Goal: Browse casually: Explore the website without a specific task or goal

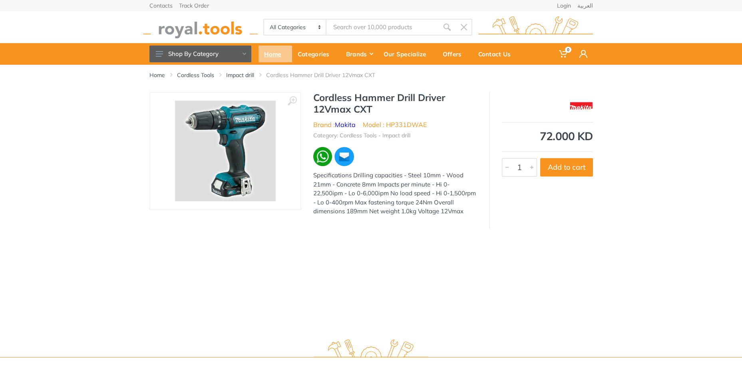
click at [270, 54] on div "Home" at bounding box center [276, 54] width 34 height 17
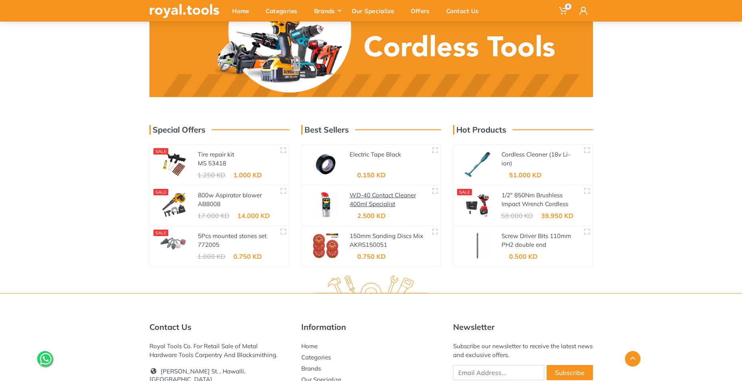
scroll to position [1239, 0]
click at [521, 191] on link "1/2" 850Nm Brushless Impact Wrench Cordless 20V" at bounding box center [535, 204] width 67 height 26
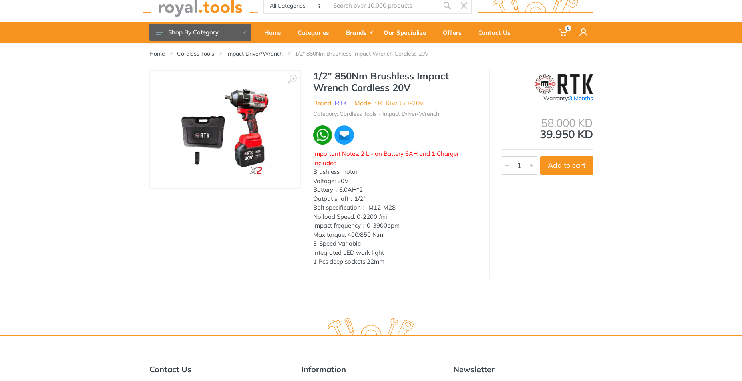
scroll to position [40, 0]
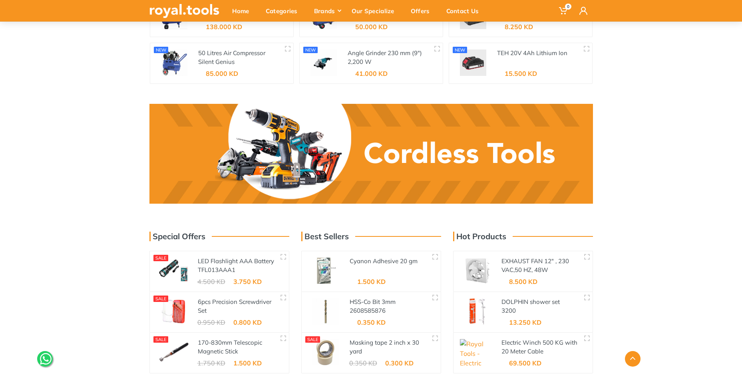
scroll to position [1261, 0]
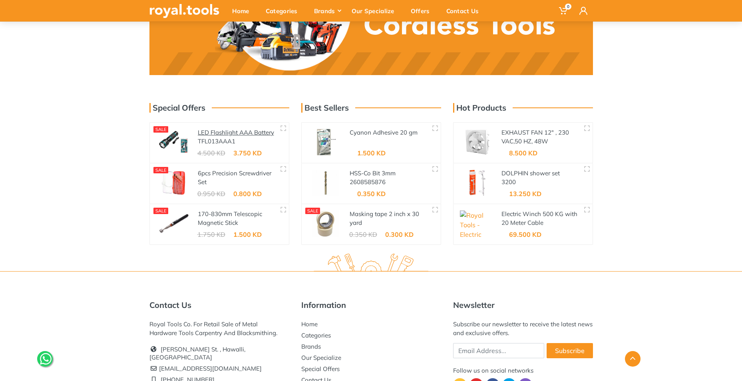
click at [216, 130] on link "LED Flashlight AAA Battery" at bounding box center [236, 133] width 76 height 8
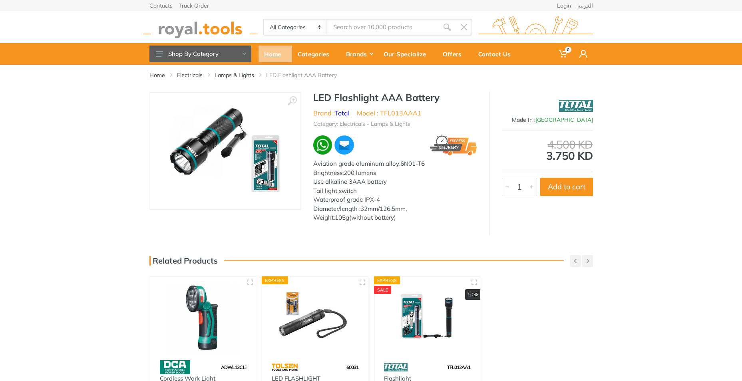
click at [267, 52] on div "Home" at bounding box center [276, 54] width 34 height 17
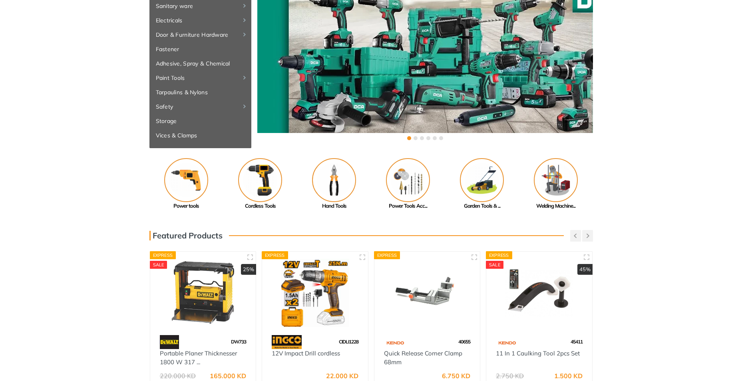
scroll to position [80, 0]
click at [321, 173] on img at bounding box center [334, 181] width 44 height 44
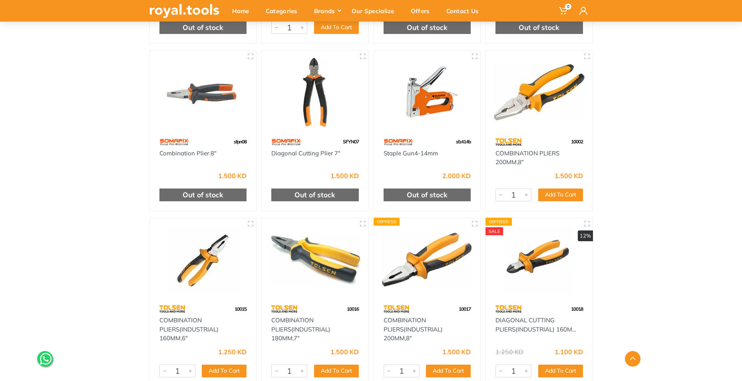
scroll to position [2479, 0]
click at [233, 12] on div "Home" at bounding box center [244, 10] width 34 height 17
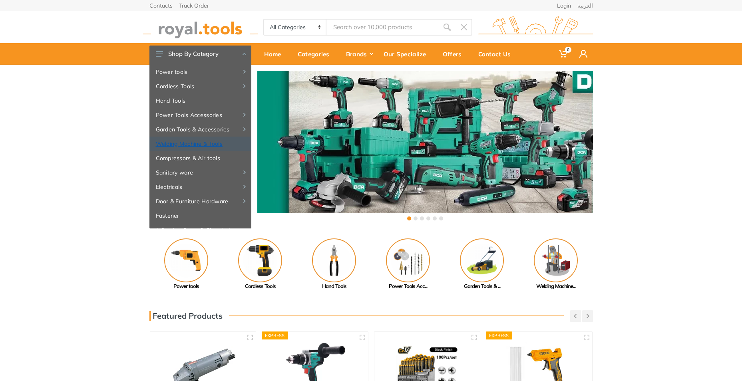
click at [180, 148] on link "Welding Machine & Tools" at bounding box center [201, 144] width 102 height 14
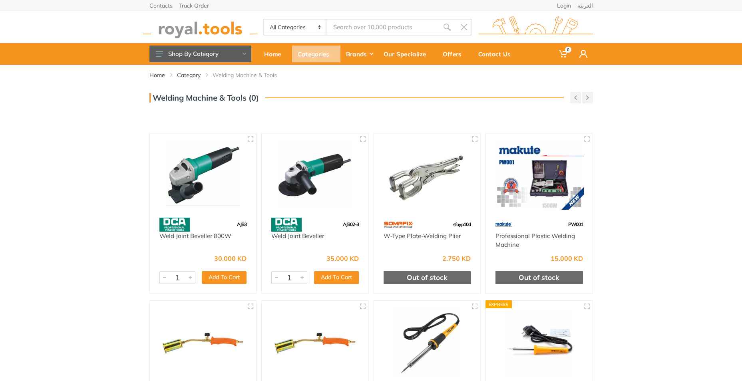
click at [302, 52] on div "Categories" at bounding box center [316, 54] width 48 height 17
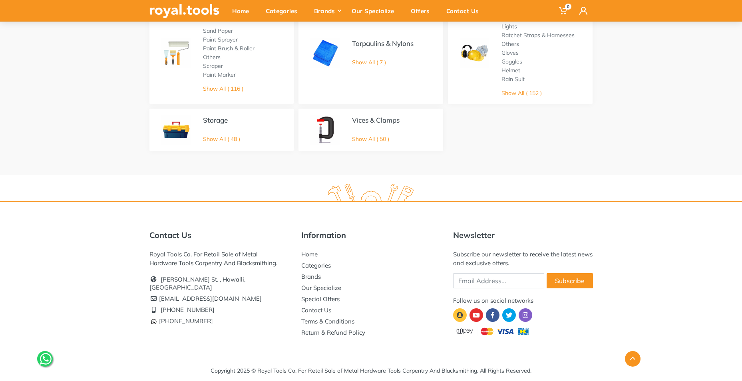
scroll to position [542, 0]
click at [215, 119] on link "Storage" at bounding box center [215, 120] width 25 height 8
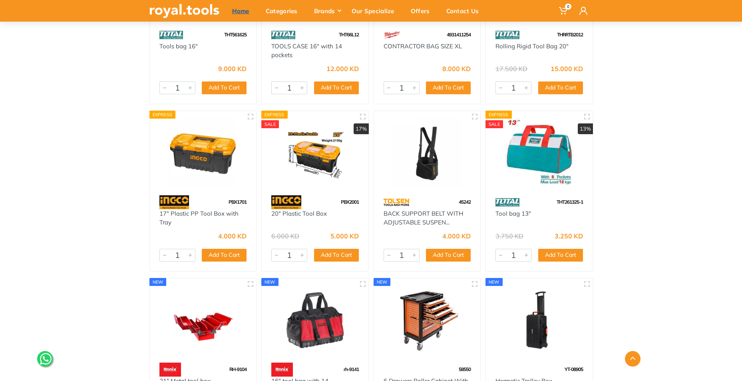
scroll to position [1522, 0]
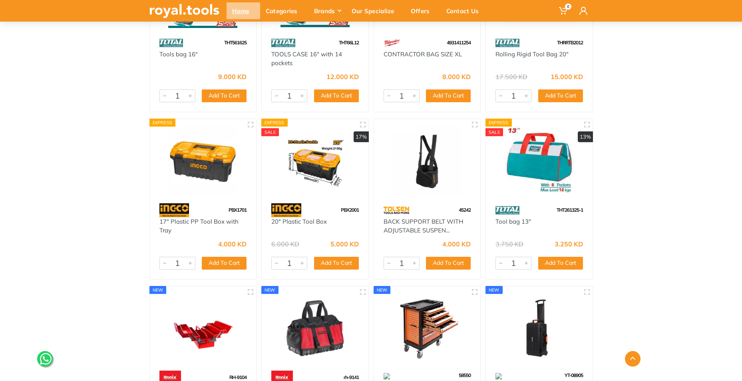
click at [239, 14] on div "Home" at bounding box center [244, 10] width 34 height 17
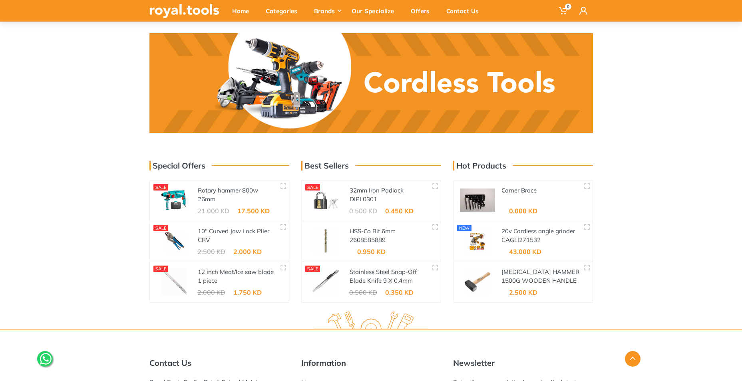
scroll to position [1331, 0]
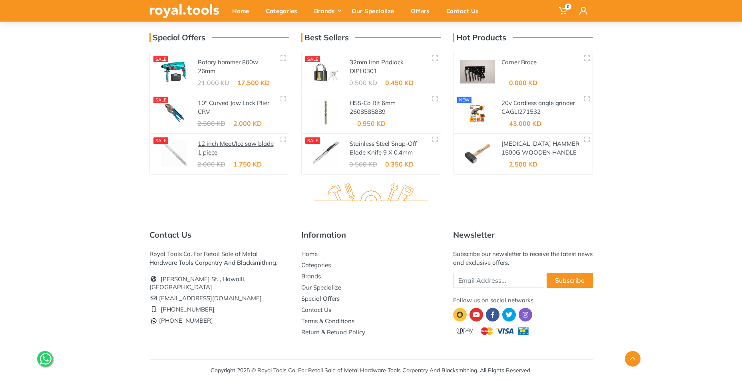
click at [231, 144] on link "12 inch Meat/Ice saw blade 1 piece" at bounding box center [236, 148] width 76 height 17
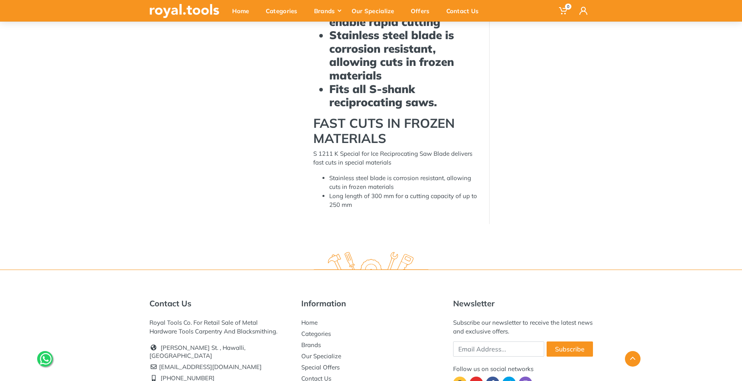
scroll to position [309, 0]
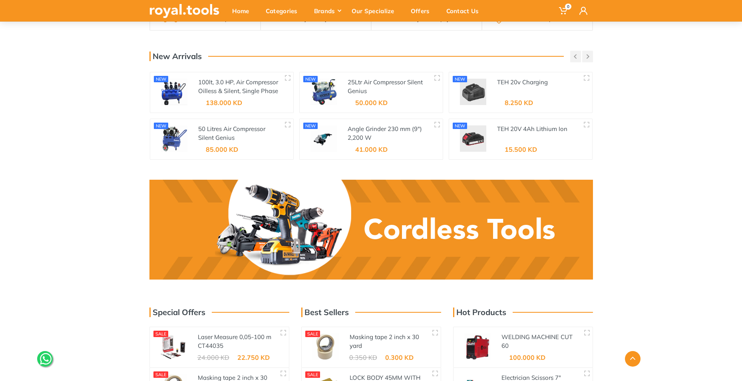
scroll to position [1011, 0]
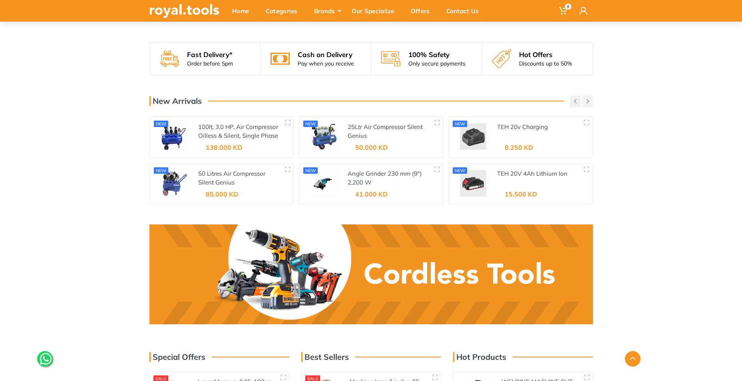
click at [428, 259] on link at bounding box center [372, 275] width 444 height 100
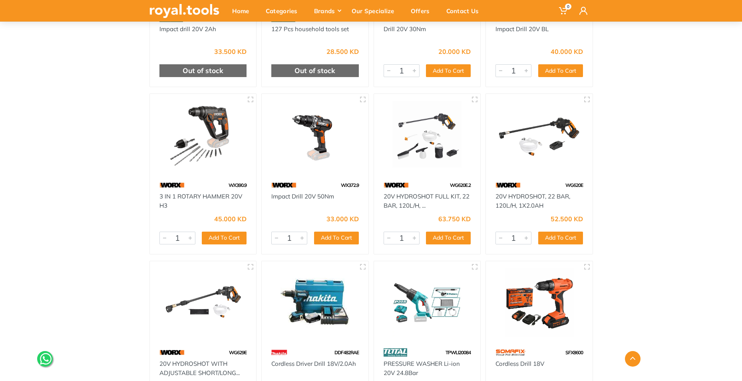
scroll to position [7795, 0]
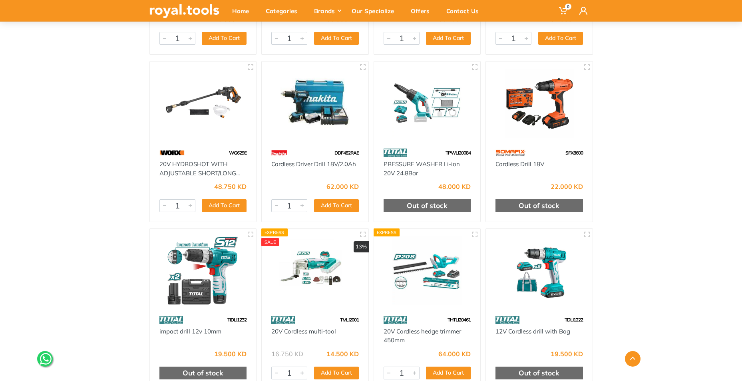
drag, startPoint x: 300, startPoint y: 27, endPoint x: 298, endPoint y: 35, distance: 8.6
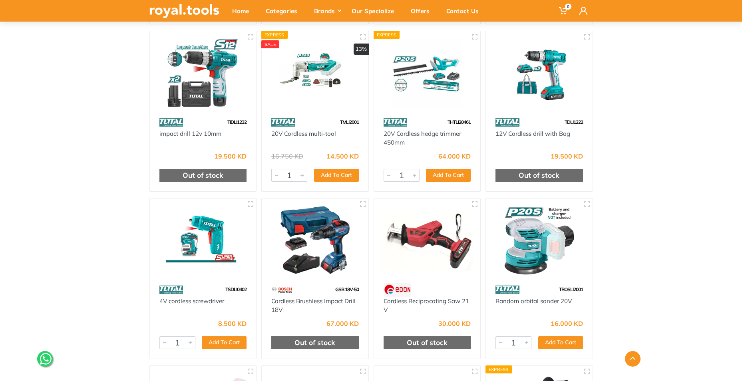
scroll to position [8035, 0]
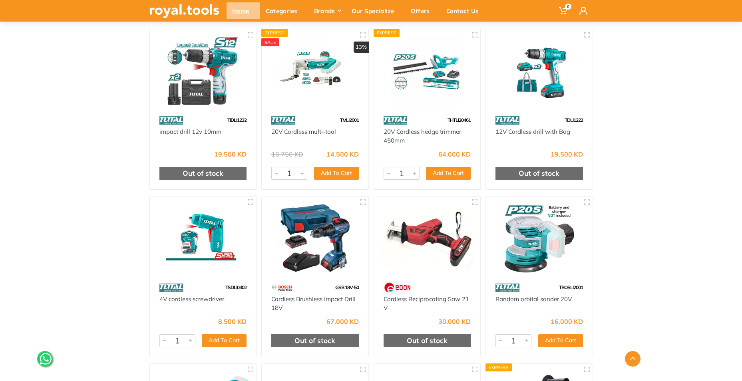
click at [232, 12] on div "Home" at bounding box center [244, 10] width 34 height 17
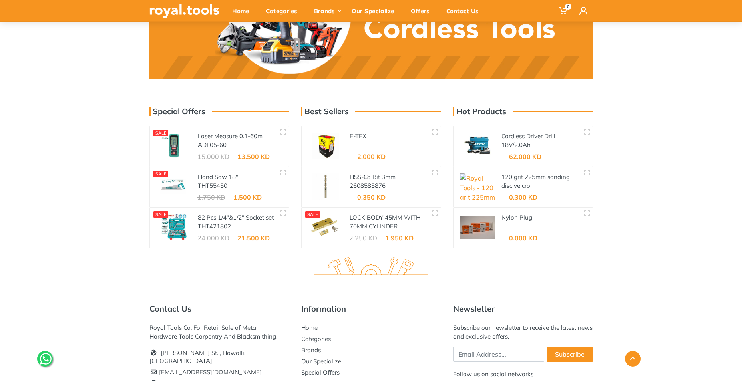
scroll to position [1331, 0]
